Goal: Transaction & Acquisition: Purchase product/service

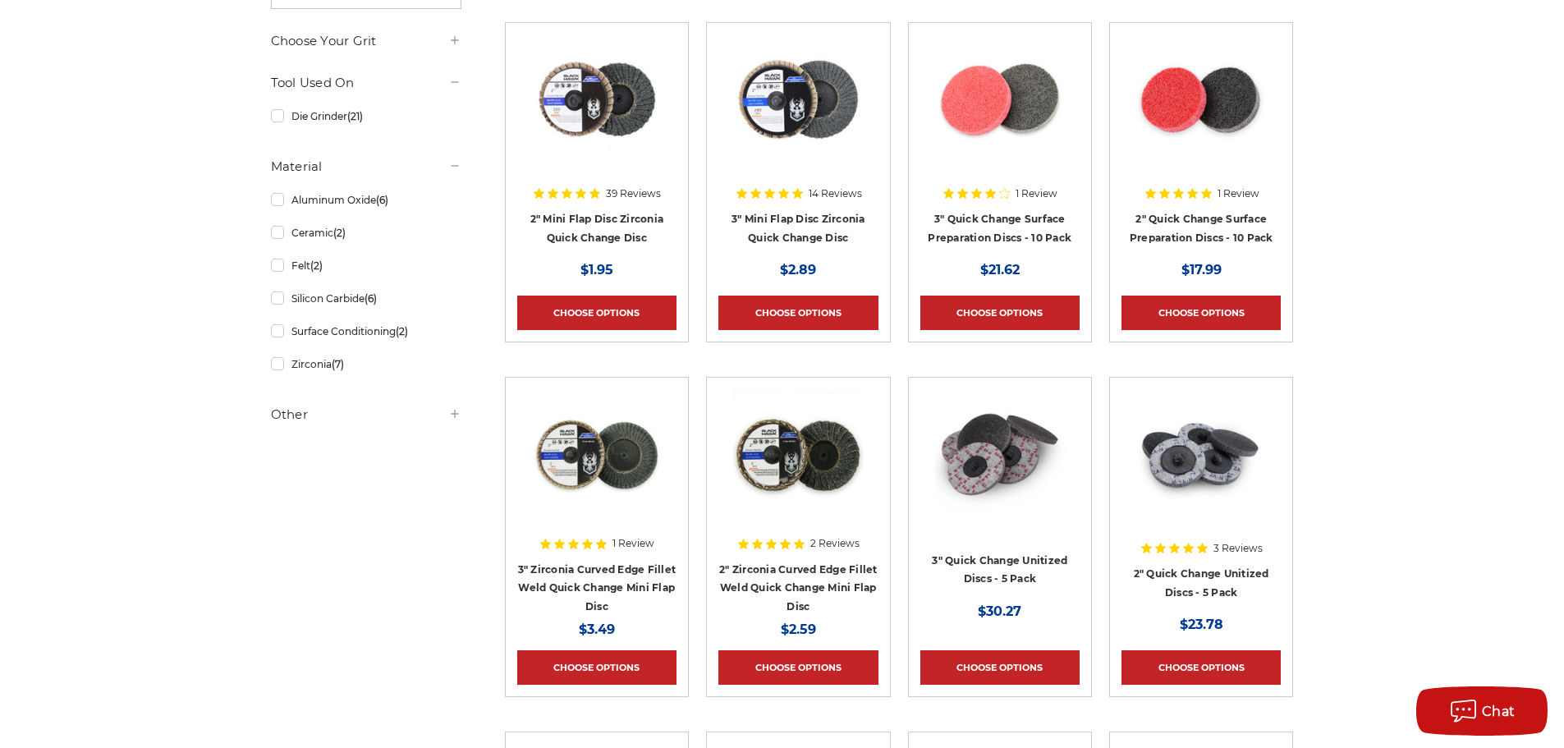
scroll to position [328, 0]
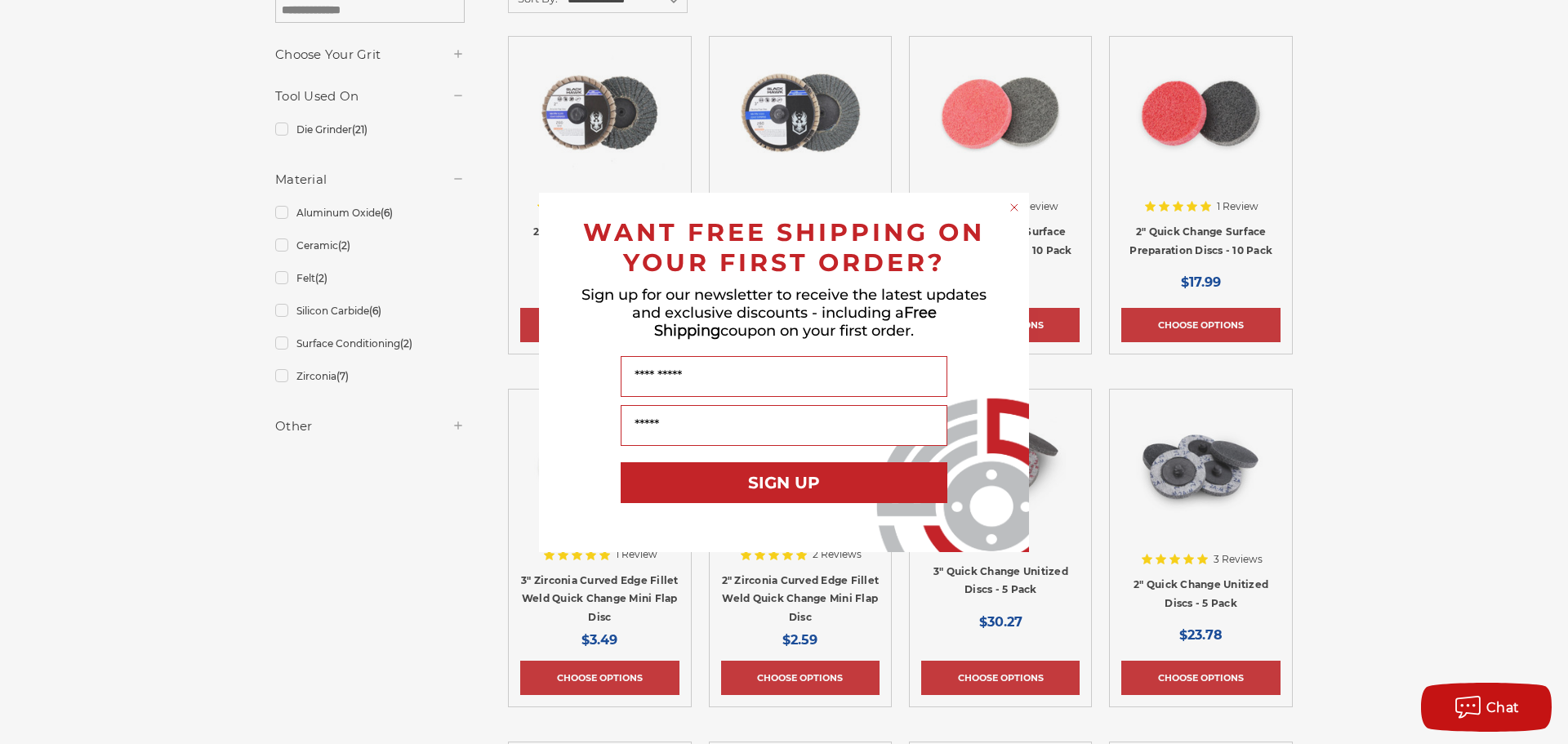
click at [1008, 208] on circle "Close dialog" at bounding box center [1015, 207] width 16 height 16
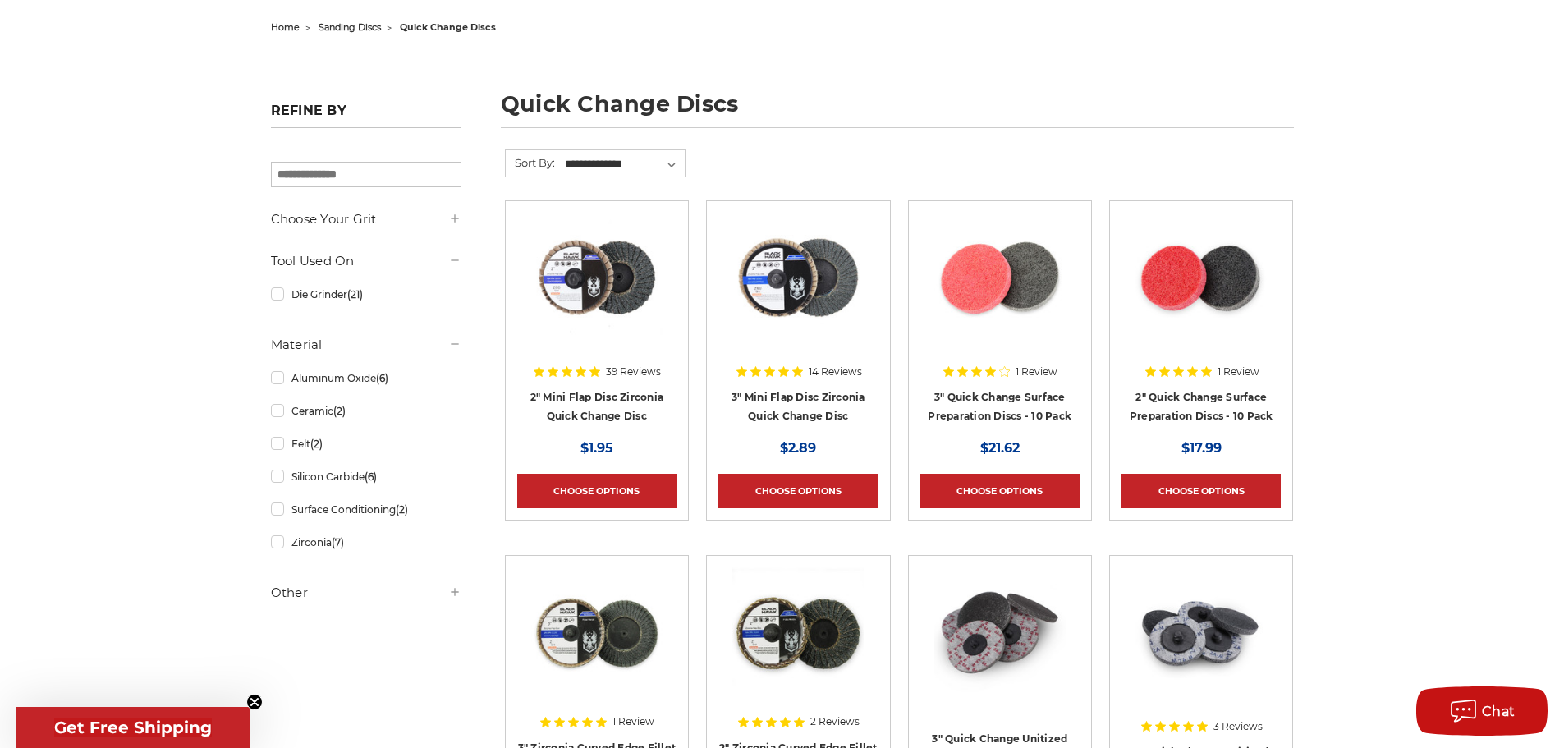
scroll to position [0, 0]
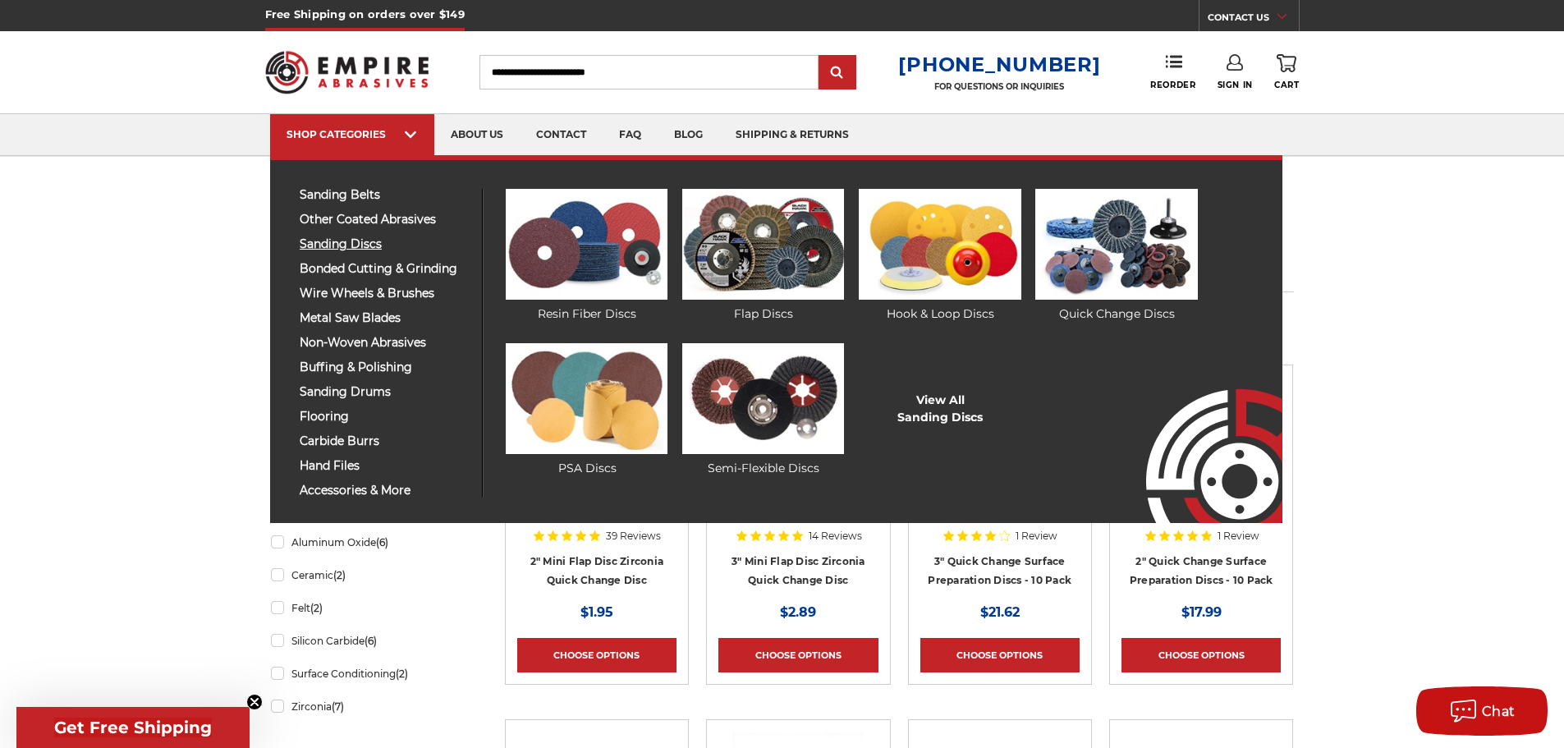
click at [355, 244] on span "sanding discs" at bounding box center [385, 244] width 170 height 12
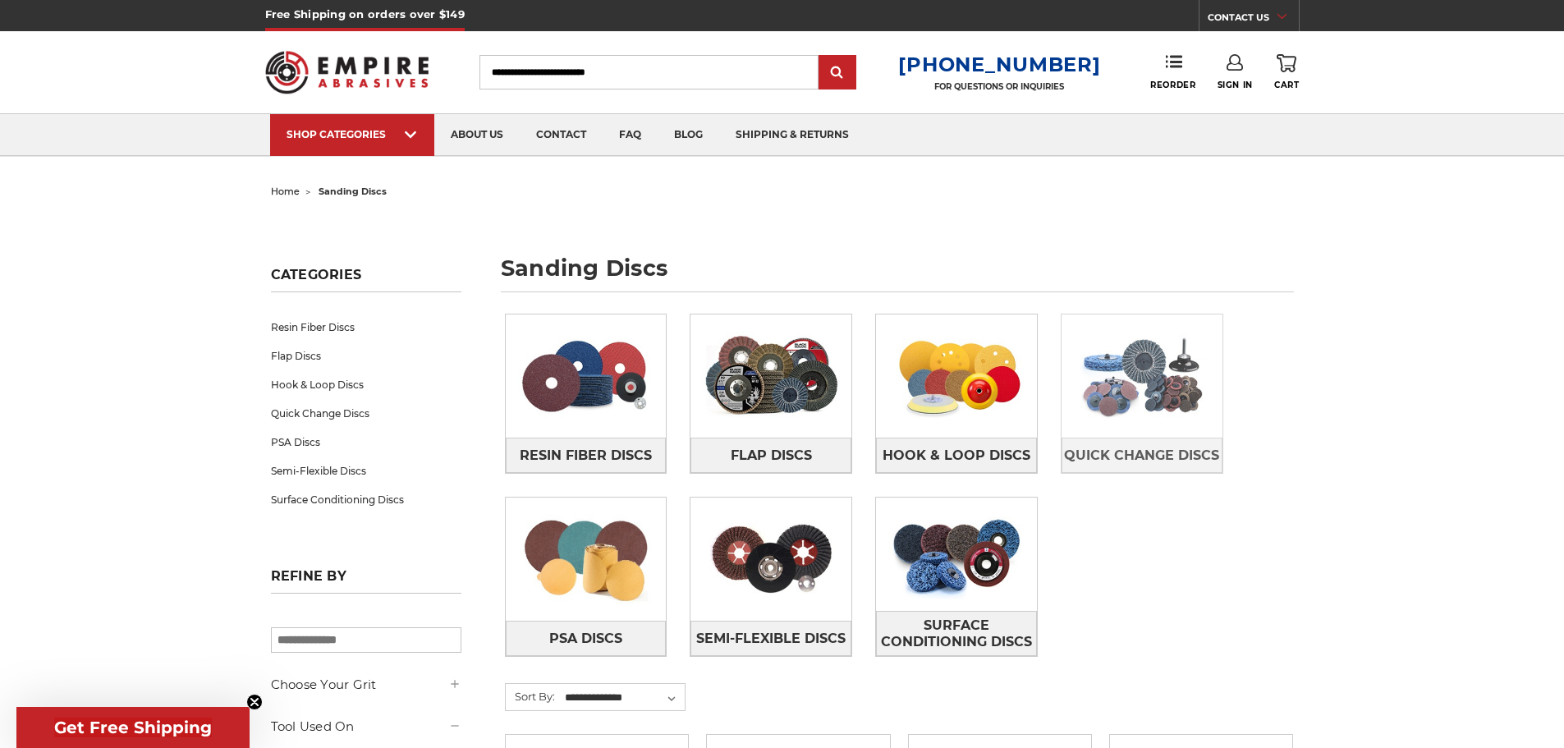
click at [1186, 422] on img at bounding box center [1142, 375] width 161 height 113
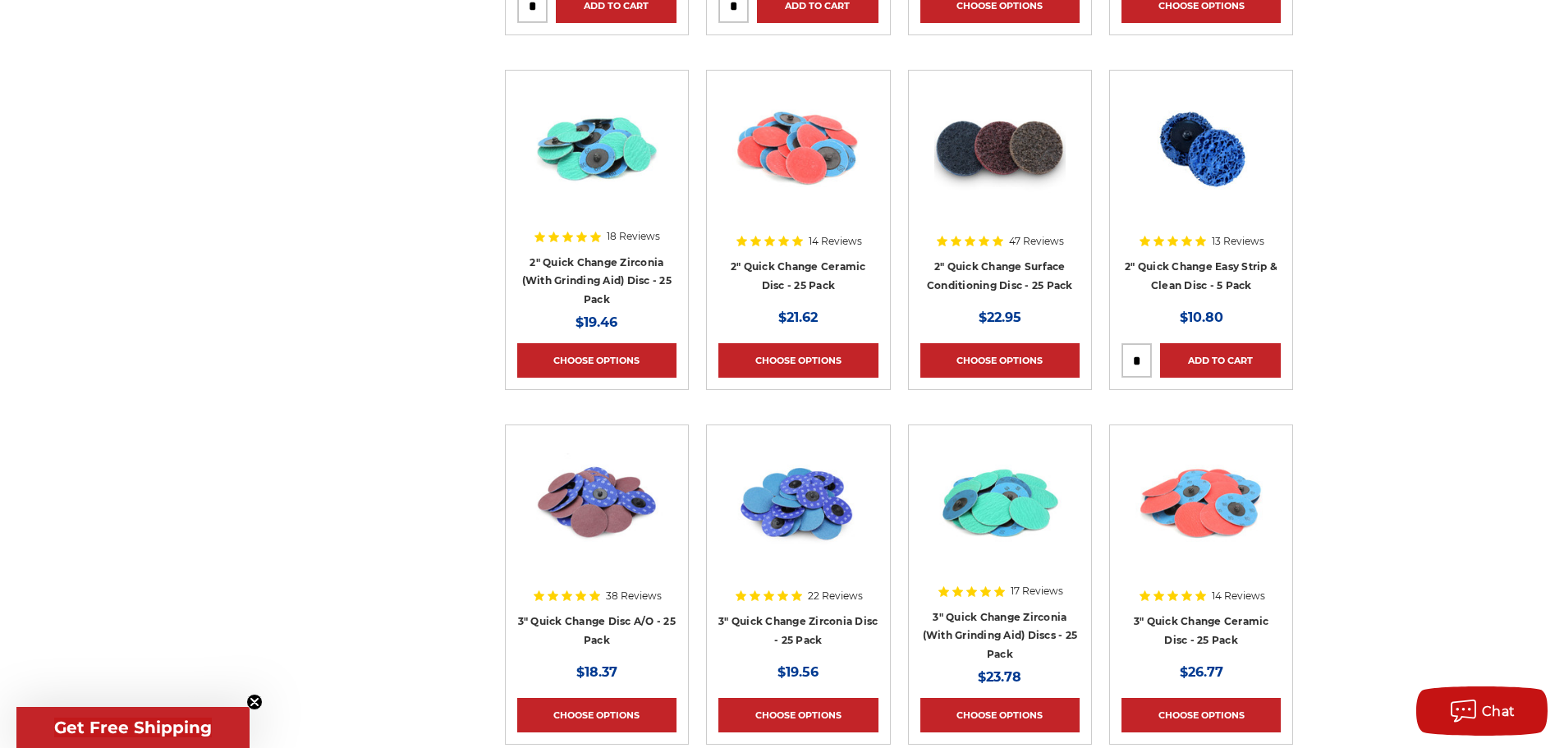
scroll to position [1396, 0]
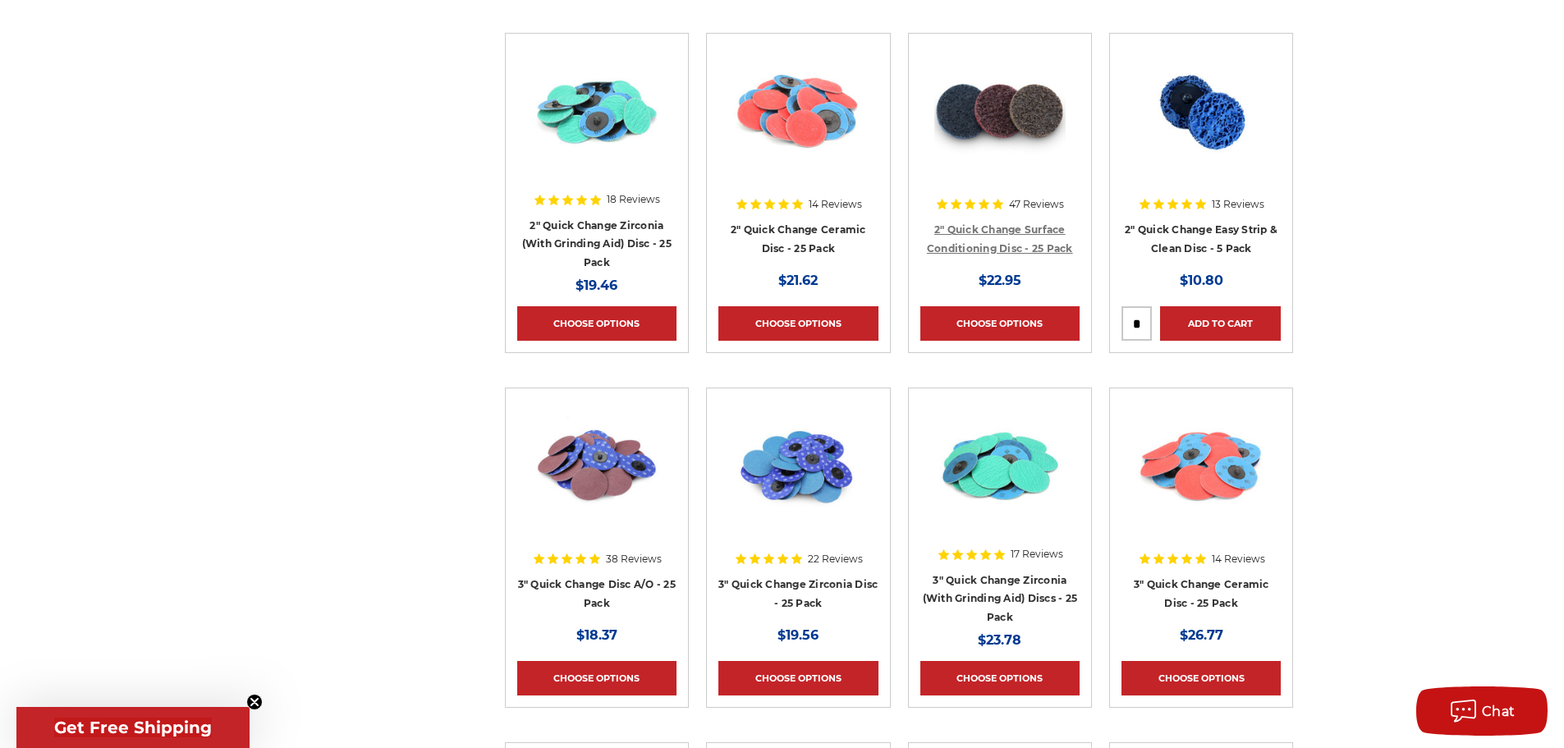
click at [1024, 234] on link "2" Quick Change Surface Conditioning Disc - 25 Pack" at bounding box center [1000, 238] width 146 height 31
